Goal: Task Accomplishment & Management: Manage account settings

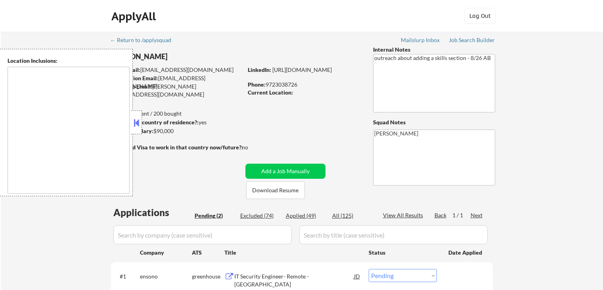
select select ""pending""
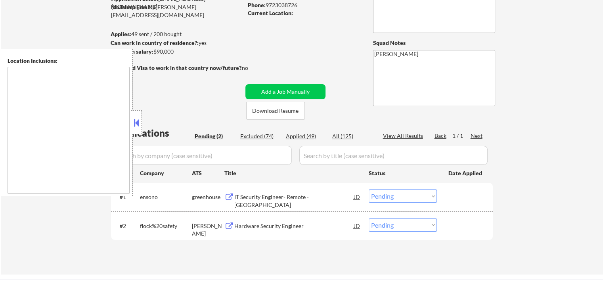
scroll to position [119, 0]
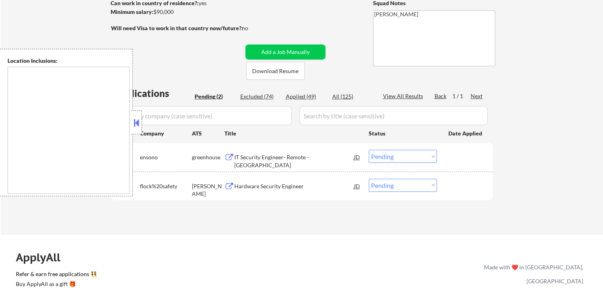
click at [270, 159] on div "IT Security Engineer- Remote - [GEOGRAPHIC_DATA]" at bounding box center [294, 160] width 120 height 15
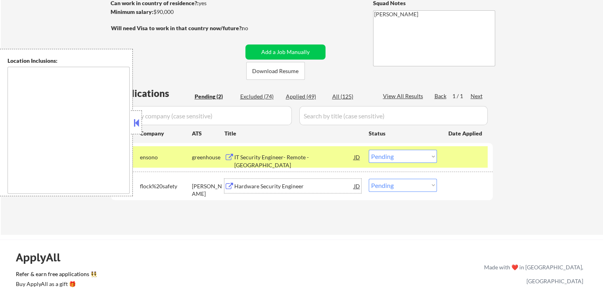
click at [290, 189] on div "Hardware Security Engineer" at bounding box center [294, 186] width 120 height 8
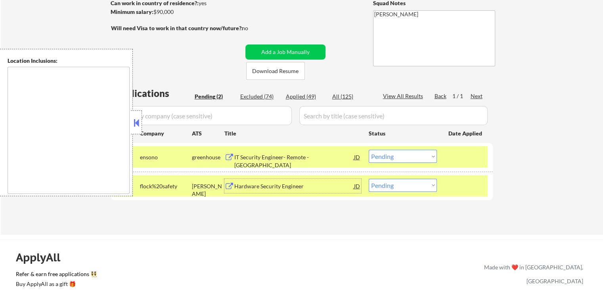
drag, startPoint x: 390, startPoint y: 158, endPoint x: 386, endPoint y: 162, distance: 6.2
click at [390, 158] on select "Choose an option... Pending Applied Excluded (Questions) Excluded (Expired) Exc…" at bounding box center [403, 156] width 68 height 13
click at [369, 150] on select "Choose an option... Pending Applied Excluded (Questions) Excluded (Expired) Exc…" at bounding box center [403, 156] width 68 height 13
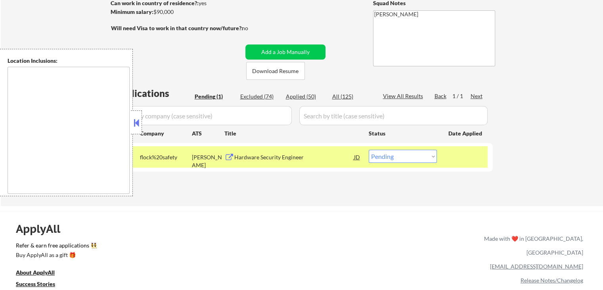
click at [398, 157] on select "Choose an option... Pending Applied Excluded (Questions) Excluded (Expired) Exc…" at bounding box center [403, 156] width 68 height 13
select select ""excluded__expired_""
click at [369, 150] on select "Choose an option... Pending Applied Excluded (Questions) Excluded (Expired) Exc…" at bounding box center [403, 156] width 68 height 13
click at [384, 200] on div "← Return to /applysquad Mailslurp Inbox Job Search Builder [PERSON_NAME] User E…" at bounding box center [302, 59] width 602 height 293
